Goal: Information Seeking & Learning: Find specific fact

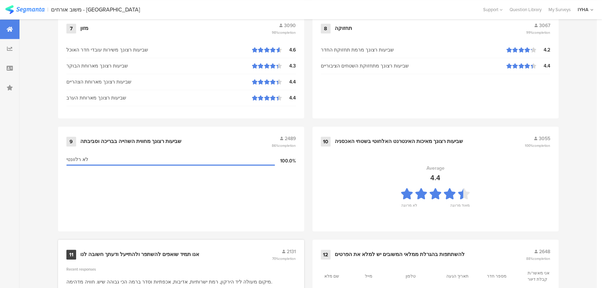
scroll to position [731, 0]
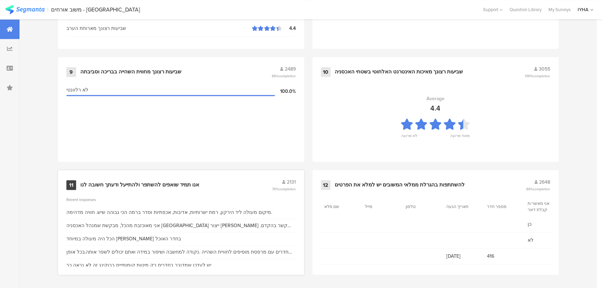
click at [161, 184] on div "אנו תמיד שואפים להשתפר ולהתייעל ודעתך חשובה לנו" at bounding box center [139, 185] width 119 height 7
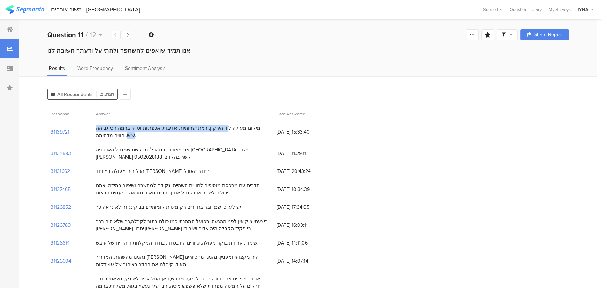
drag, startPoint x: 250, startPoint y: 129, endPoint x: 119, endPoint y: 128, distance: 131.1
click at [119, 128] on div "מיקום מעולה ליד הירקון, רמת ישרותיות, אדיבות, אכפתיות וסדר ברמה הכי גבוהה שיש. …" at bounding box center [183, 132] width 174 height 15
click at [63, 152] on section "31134583" at bounding box center [61, 153] width 20 height 7
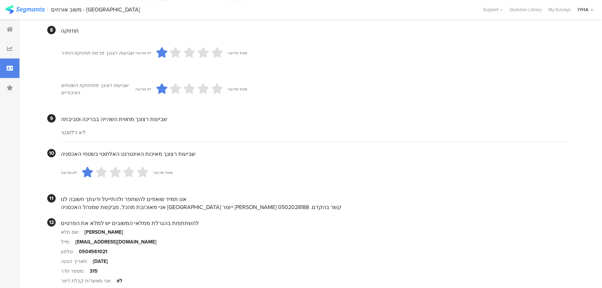
scroll to position [635, 0]
